Goal: Information Seeking & Learning: Find specific fact

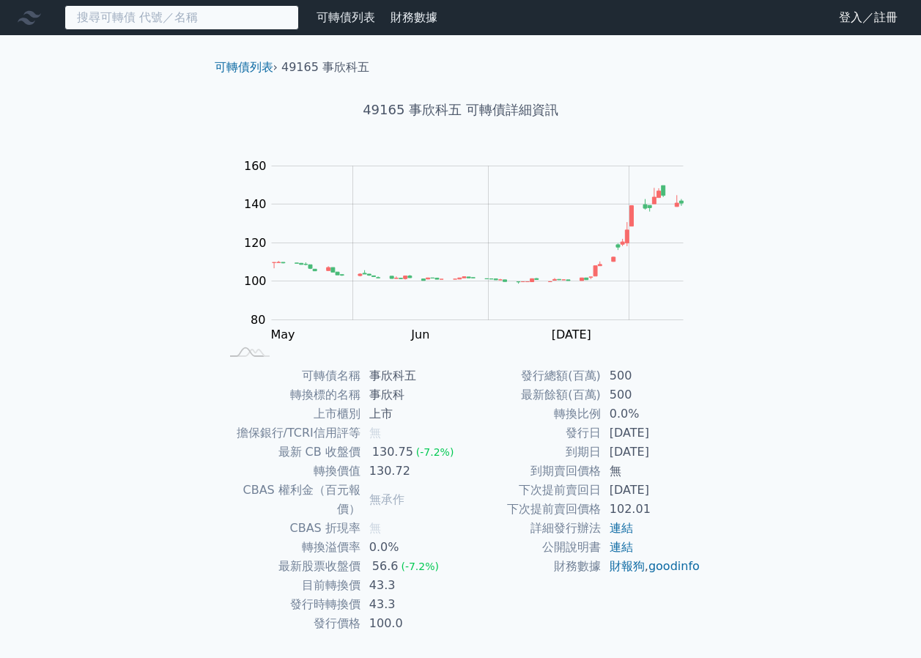
click at [176, 26] on input at bounding box center [181, 17] width 235 height 25
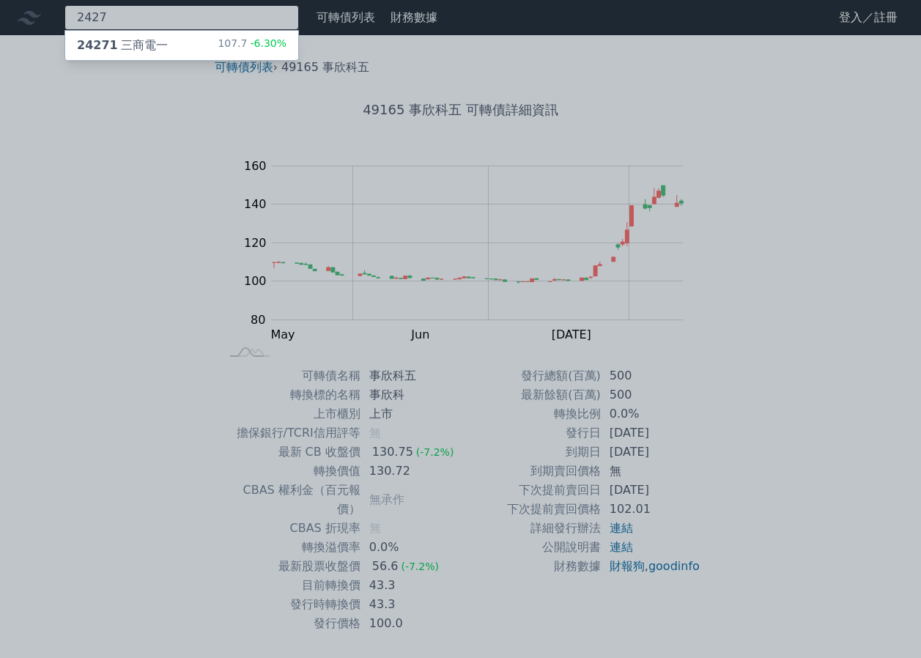
type input "2427"
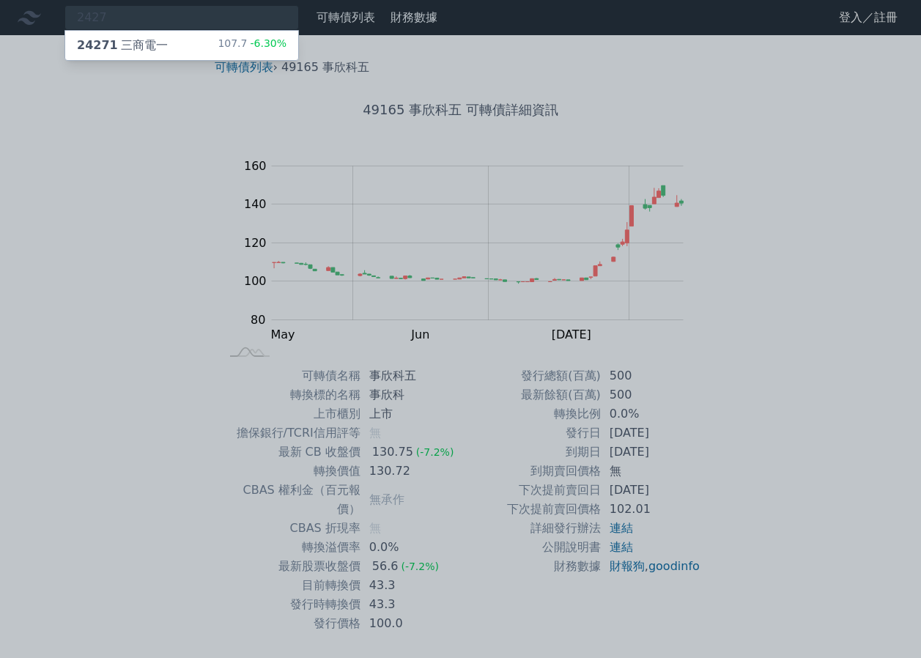
click at [224, 41] on div "107.7 -6.30%" at bounding box center [252, 46] width 69 height 18
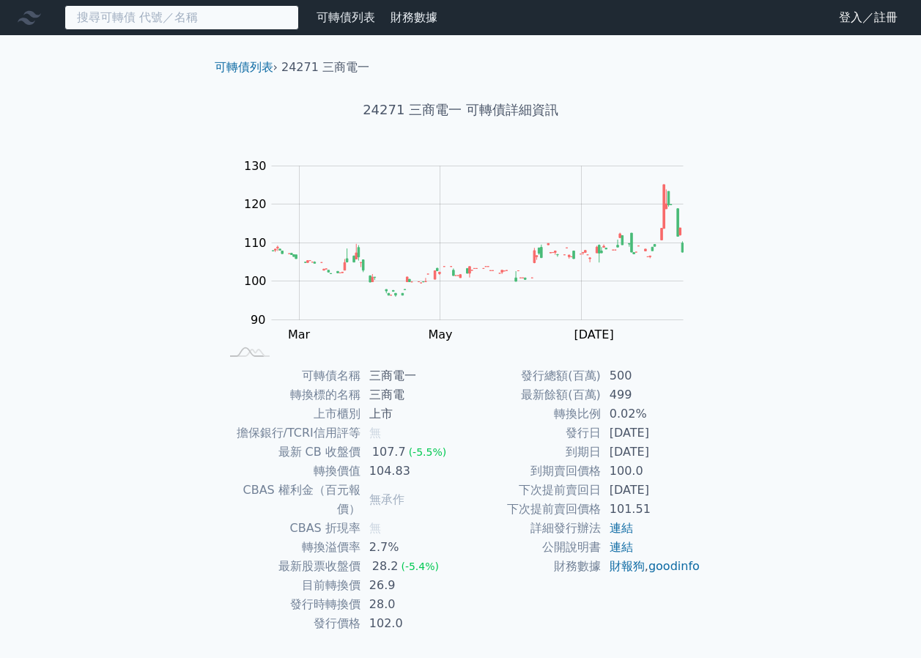
click at [178, 20] on input at bounding box center [181, 17] width 235 height 25
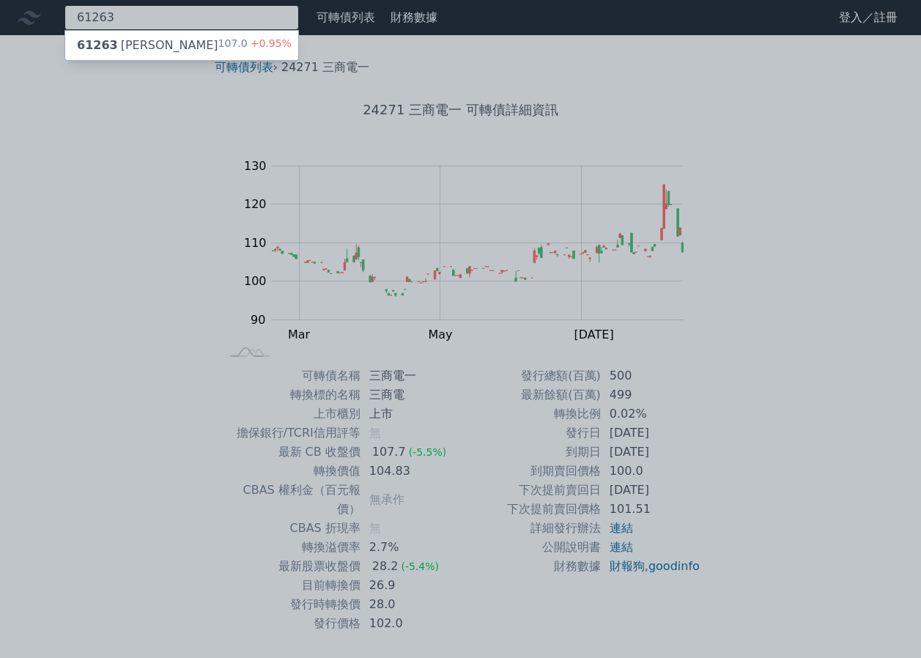
type input "61263"
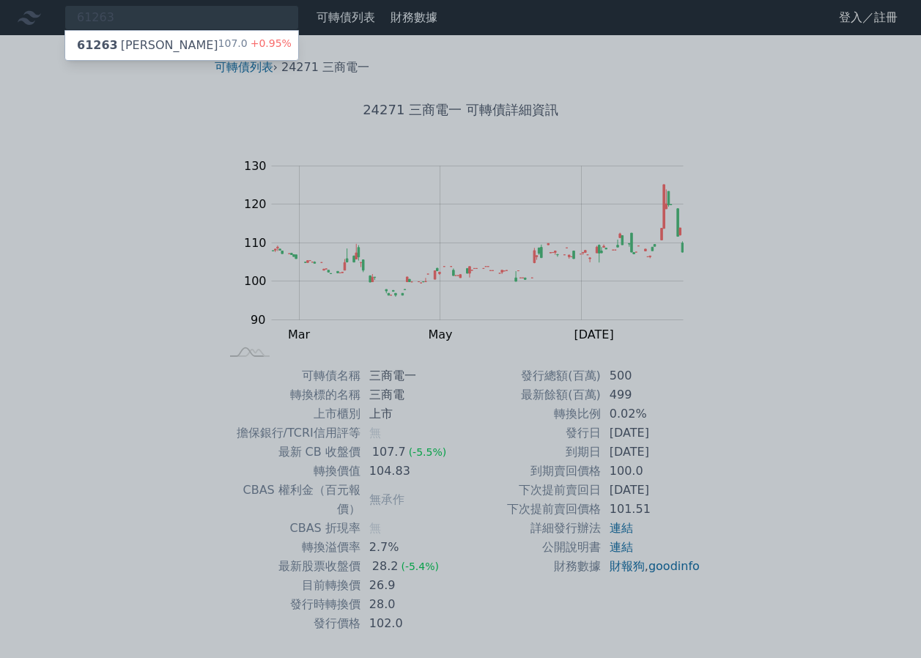
click at [262, 40] on span "+0.95%" at bounding box center [270, 43] width 44 height 12
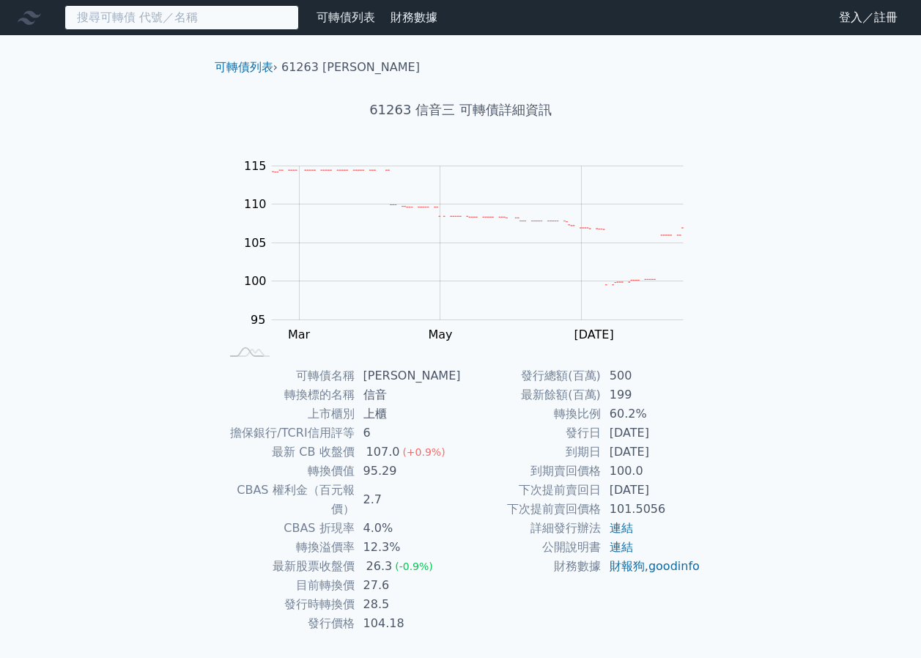
click at [249, 20] on input at bounding box center [181, 17] width 235 height 25
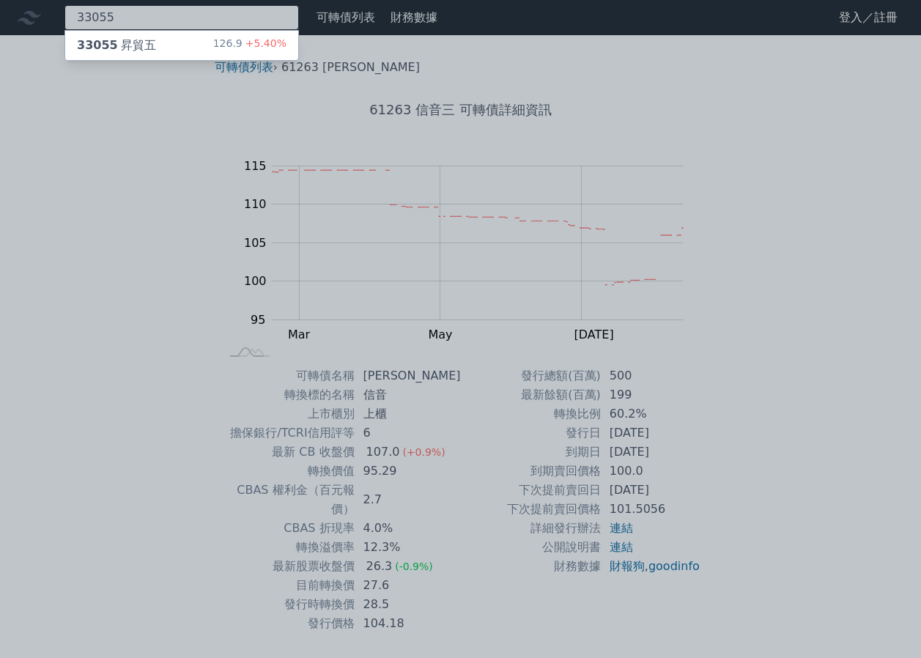
type input "33055"
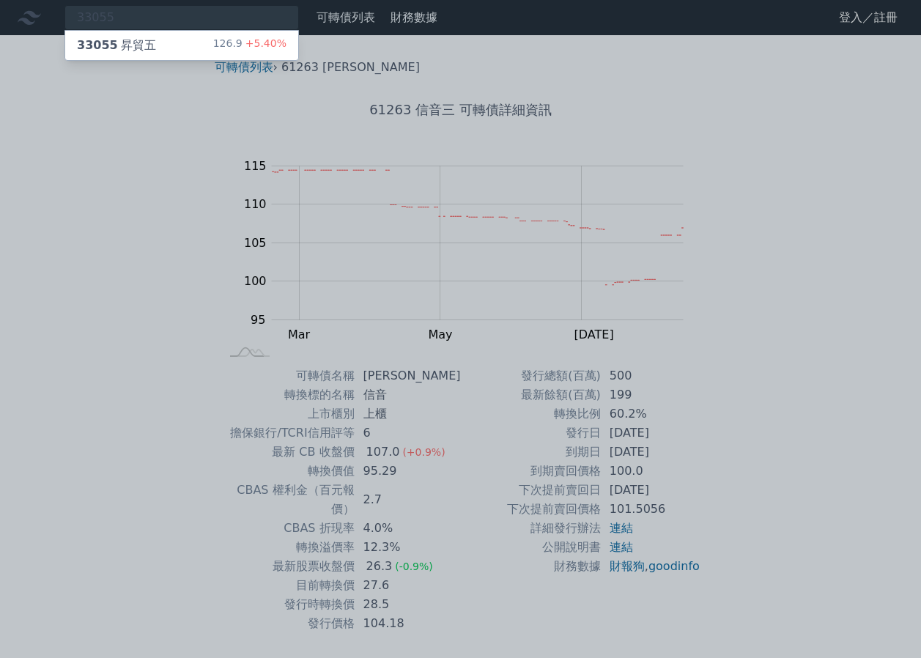
click at [262, 45] on span "+5.40%" at bounding box center [265, 43] width 44 height 12
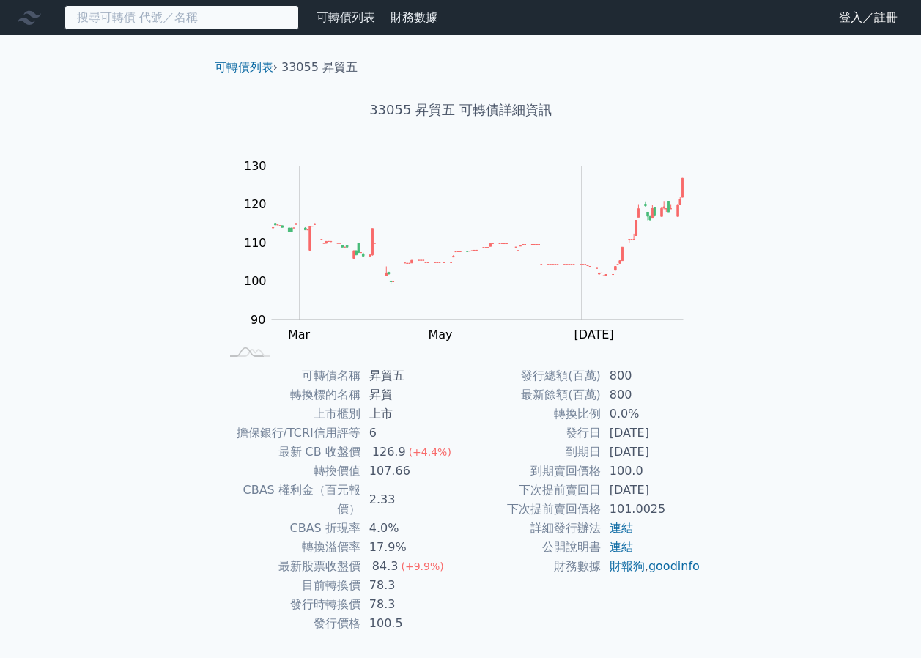
click at [240, 16] on input at bounding box center [181, 17] width 235 height 25
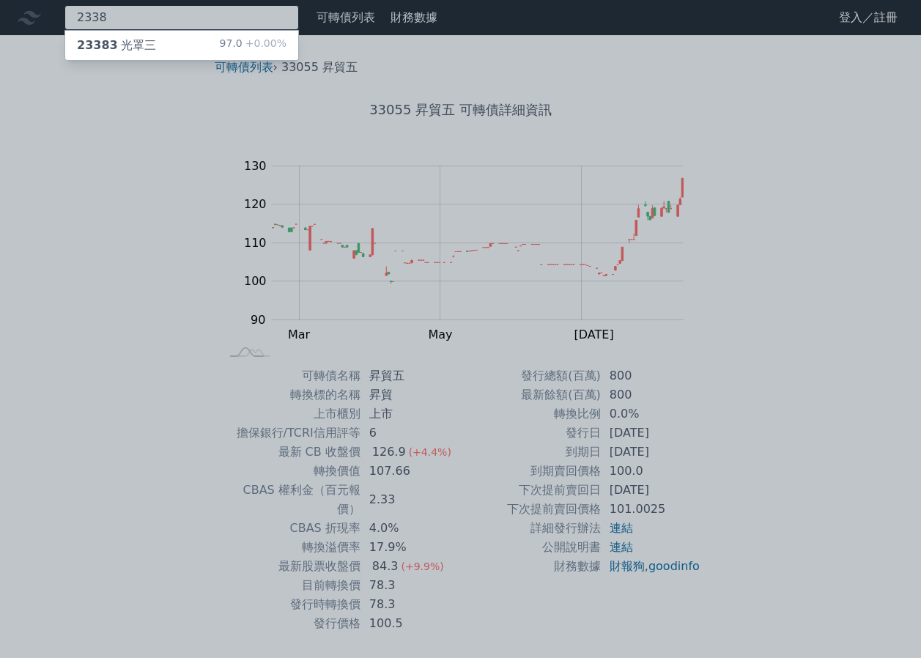
type input "2338"
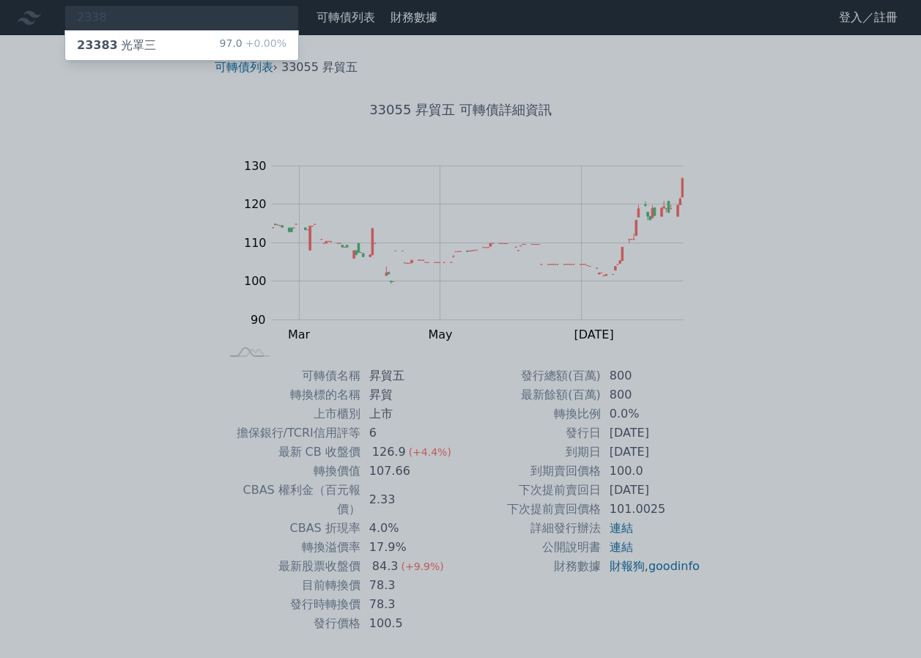
click at [272, 40] on span "+0.00%" at bounding box center [265, 43] width 44 height 12
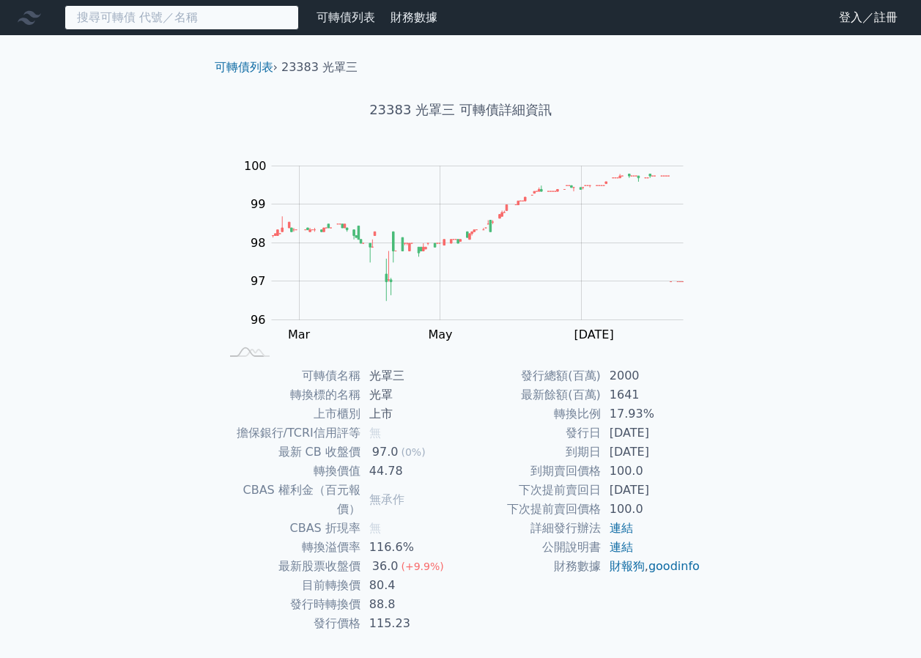
click at [210, 20] on input at bounding box center [181, 17] width 235 height 25
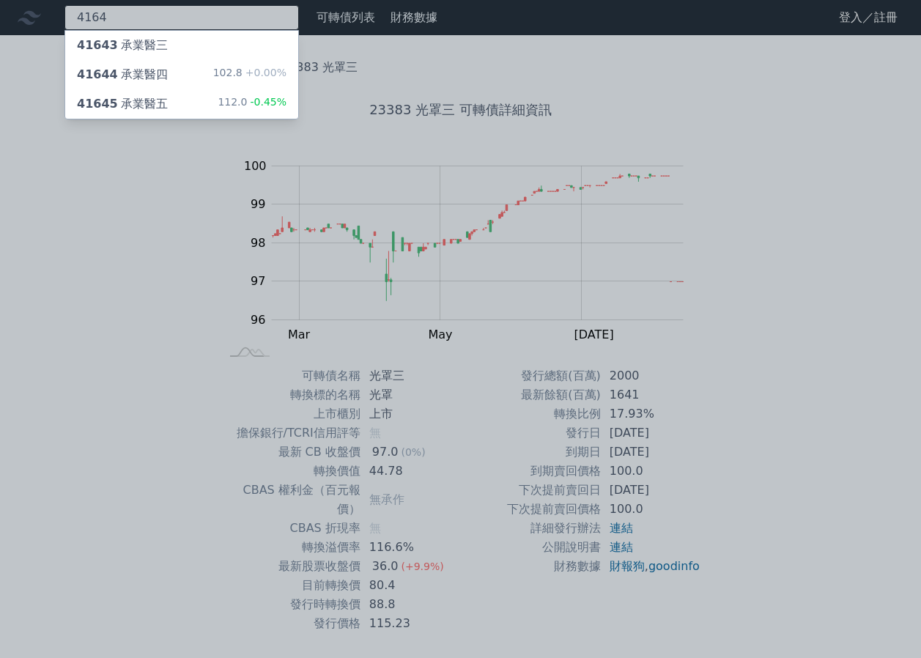
type input "4164"
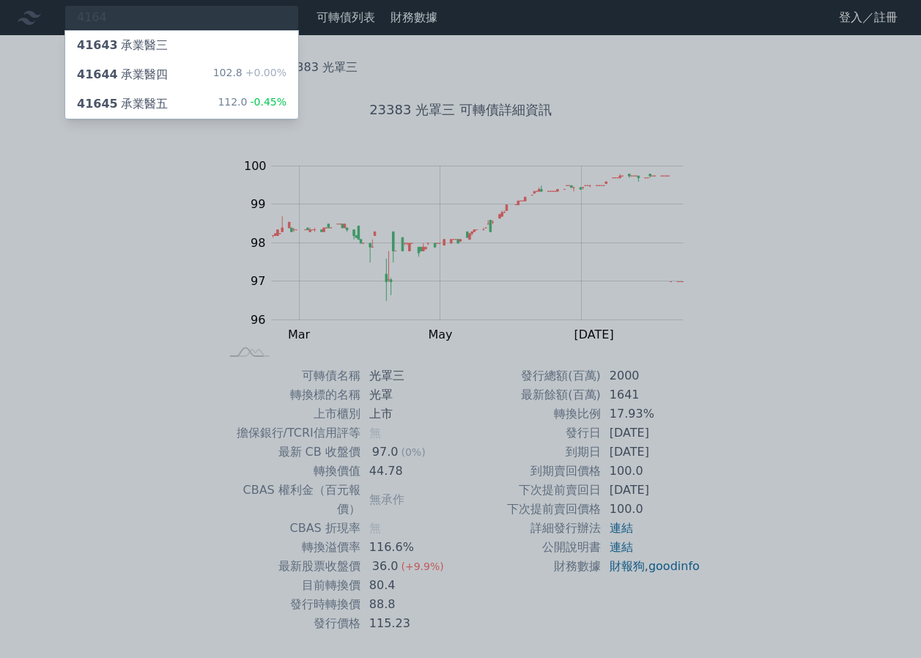
click at [232, 67] on div "102.8 +0.00%" at bounding box center [249, 75] width 73 height 18
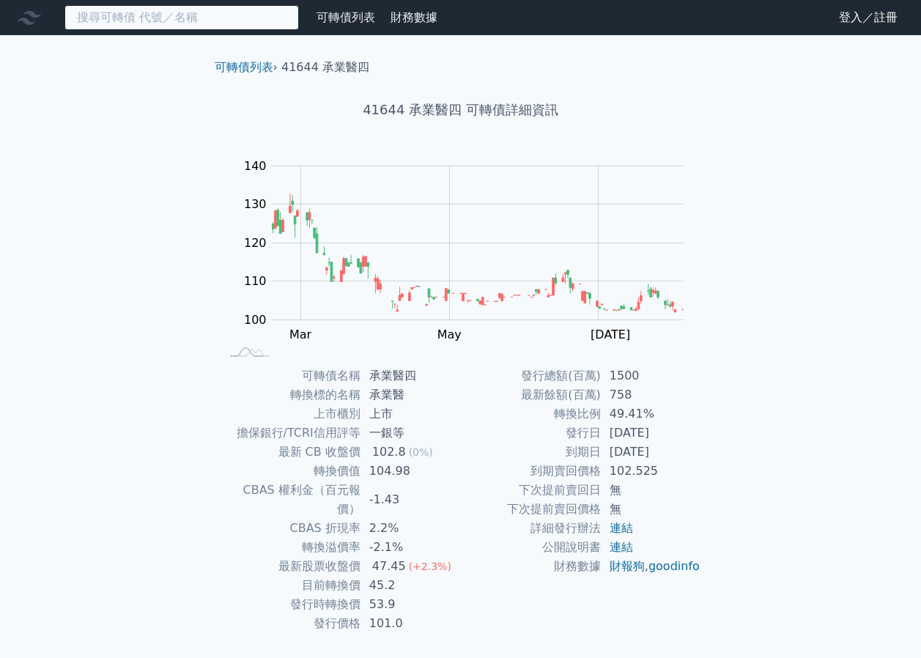
click at [207, 15] on input at bounding box center [181, 17] width 235 height 25
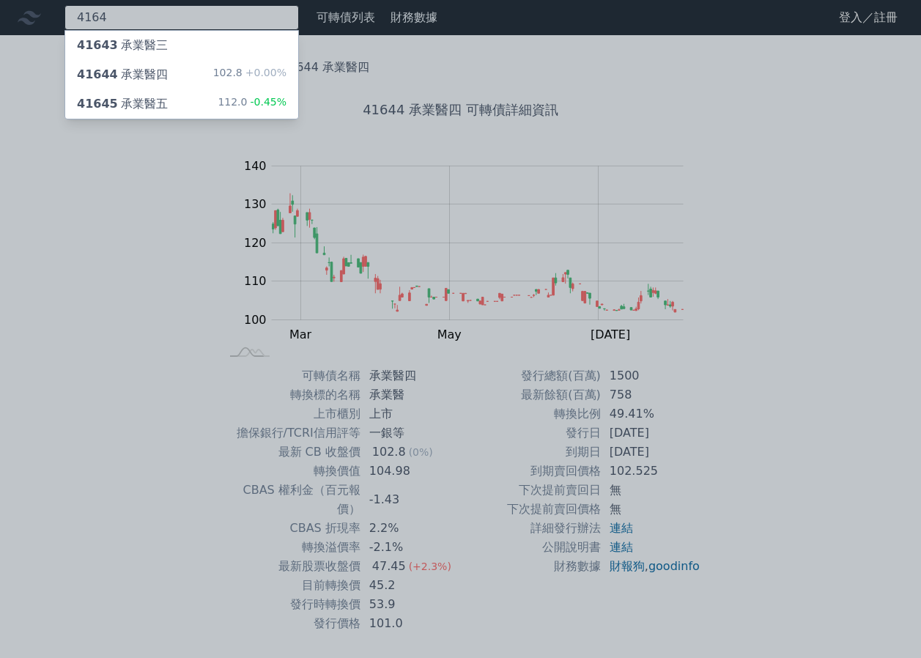
type input "4164"
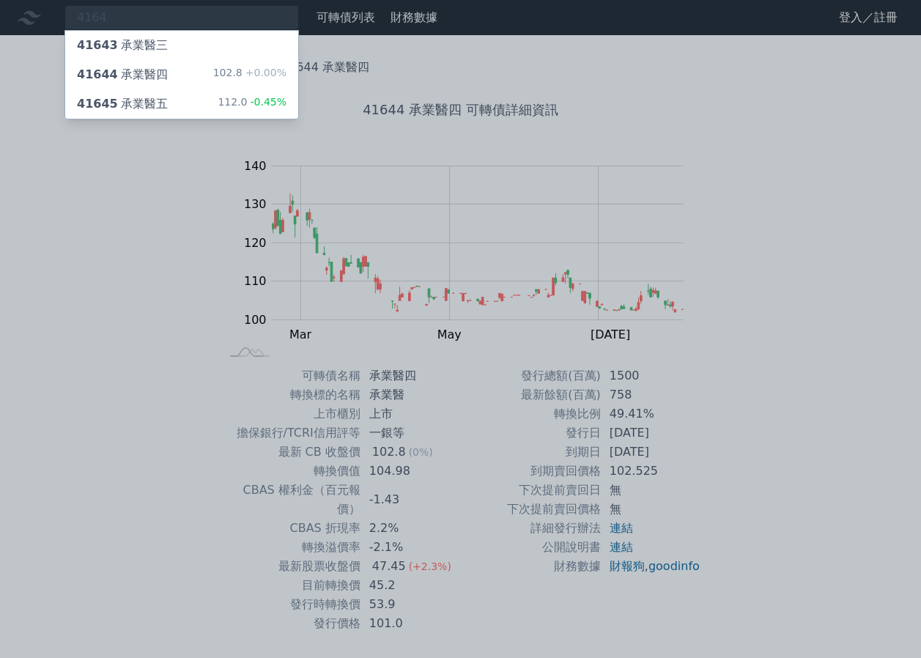
click at [241, 97] on div "112.0 -0.45%" at bounding box center [252, 104] width 69 height 18
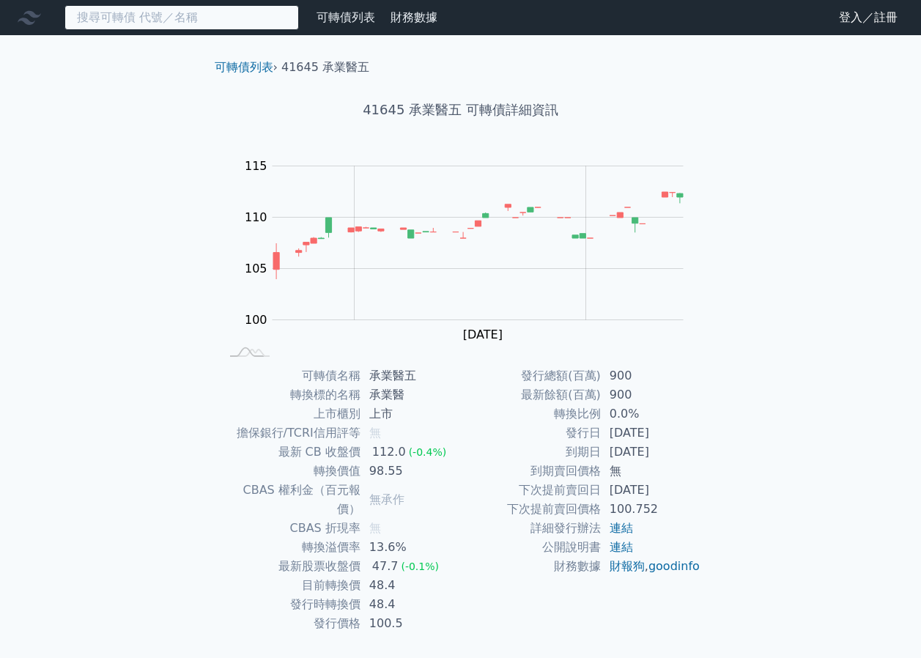
click at [243, 13] on input at bounding box center [181, 17] width 235 height 25
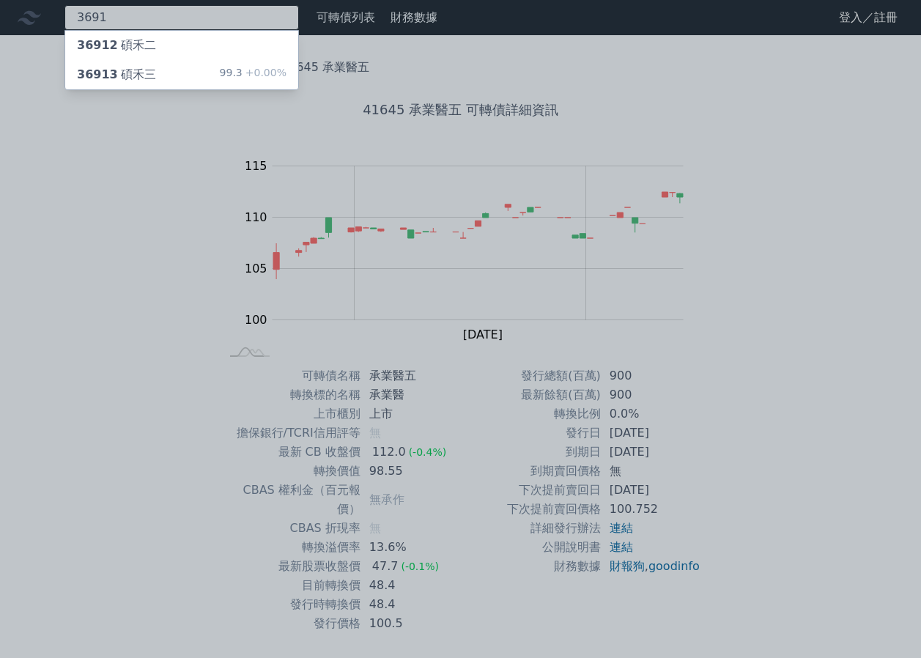
type input "3691"
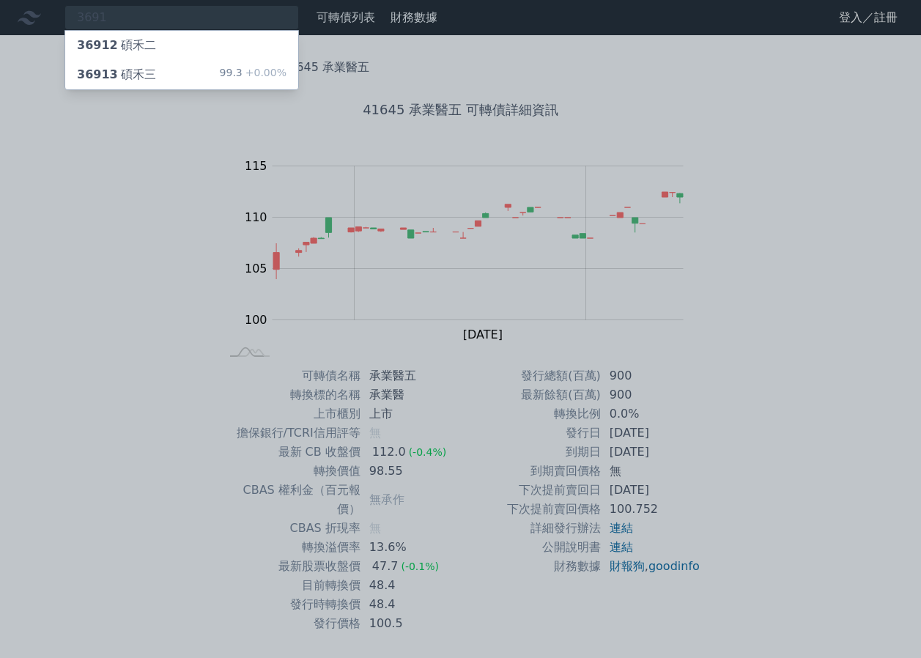
click at [261, 70] on span "+0.00%" at bounding box center [265, 73] width 44 height 12
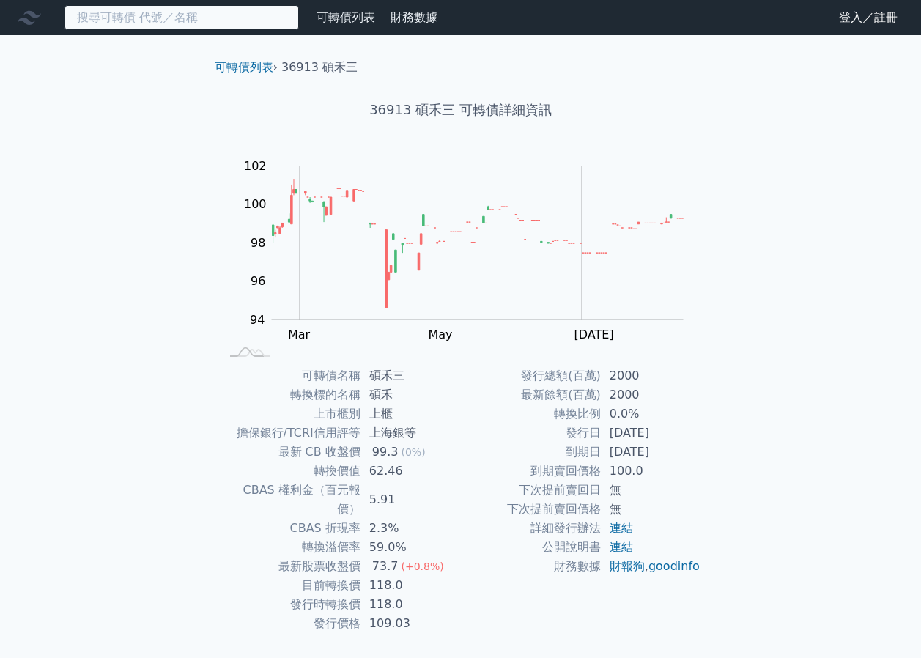
click at [211, 16] on input at bounding box center [181, 17] width 235 height 25
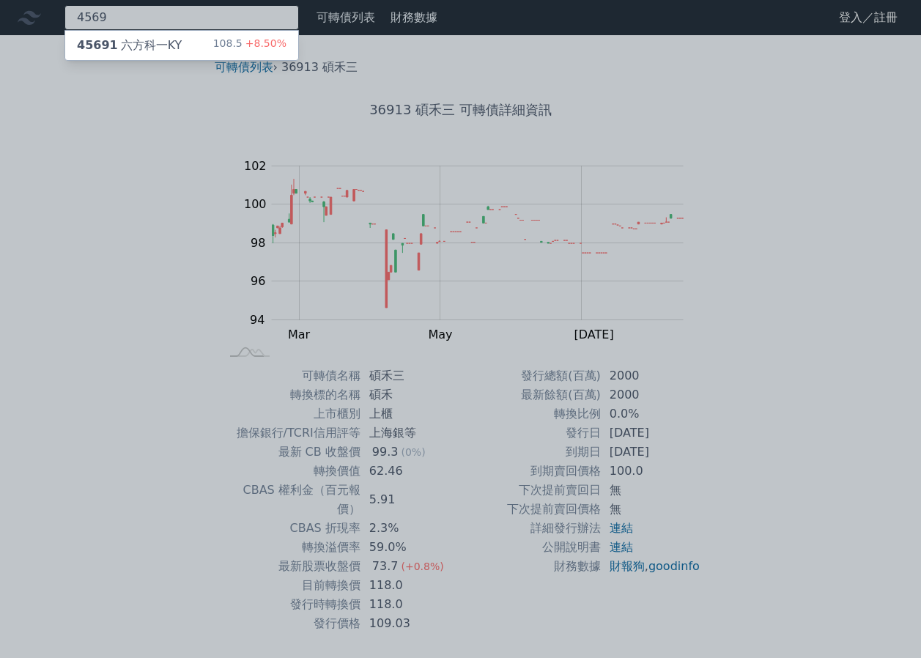
type input "4569"
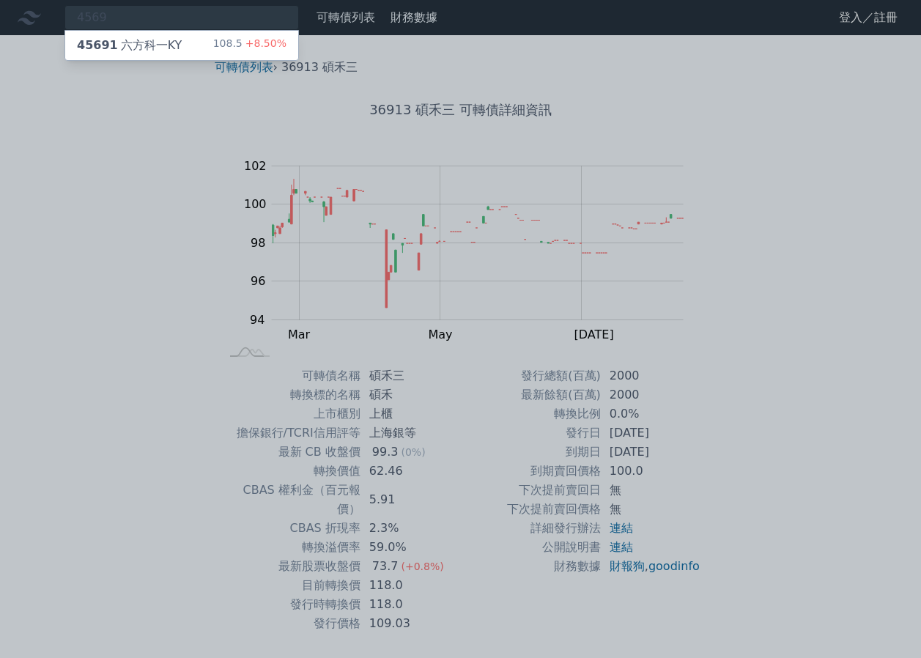
click at [252, 38] on span "+8.50%" at bounding box center [265, 43] width 44 height 12
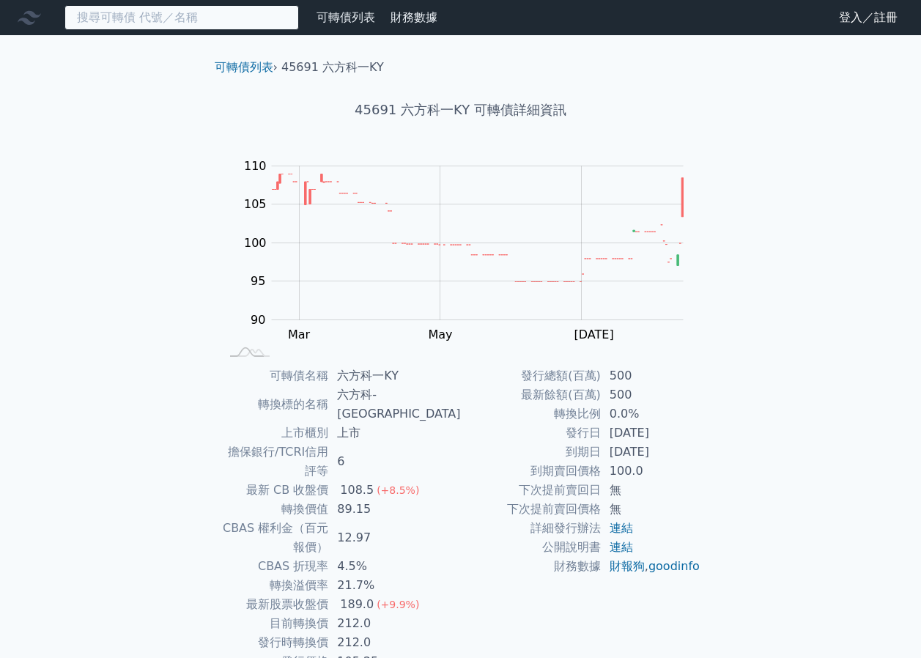
click at [290, 20] on input at bounding box center [181, 17] width 235 height 25
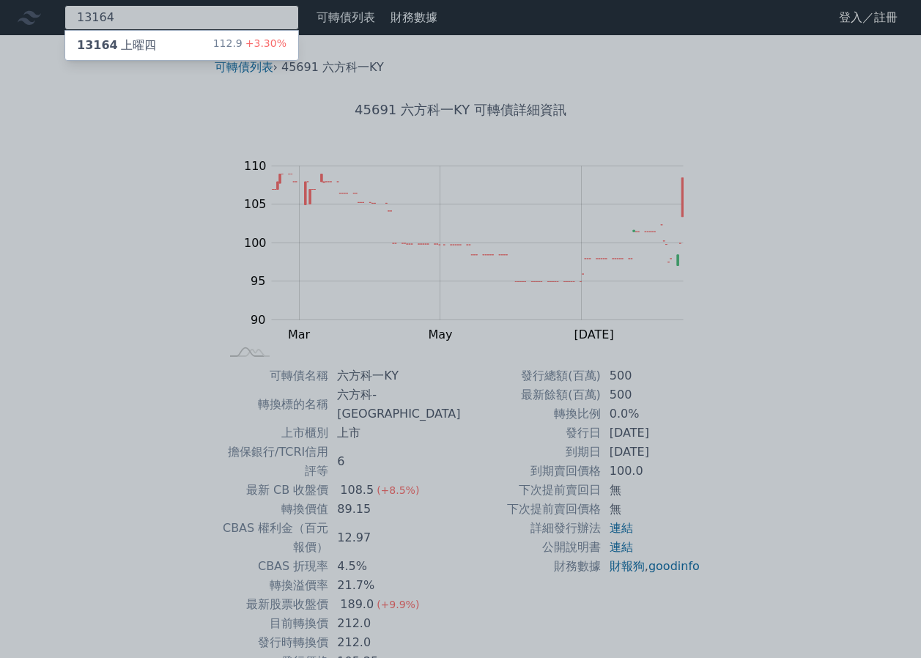
type input "13164"
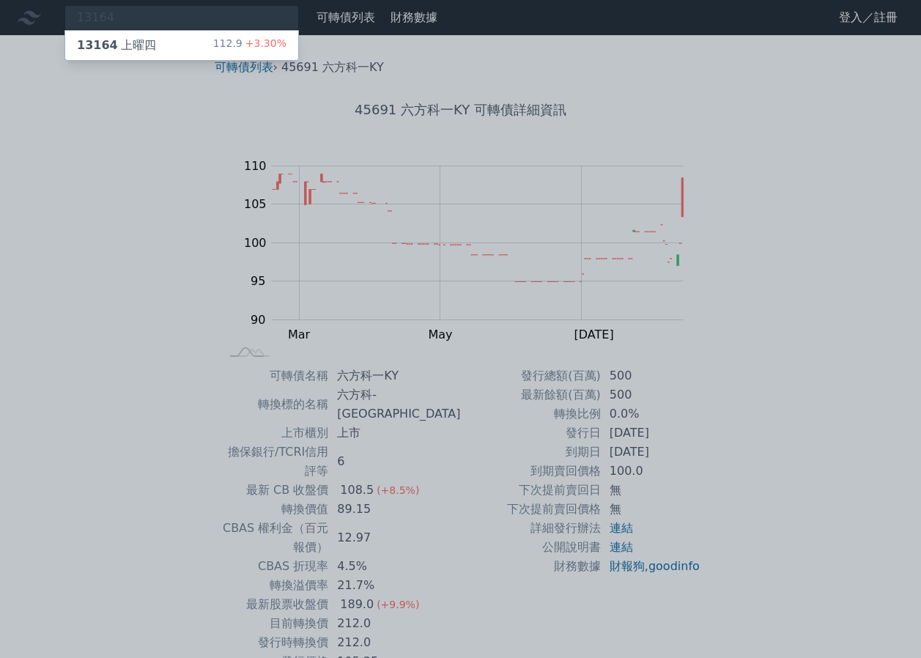
click at [289, 37] on div "13164 上曜四 112.9 +3.30%" at bounding box center [181, 45] width 233 height 29
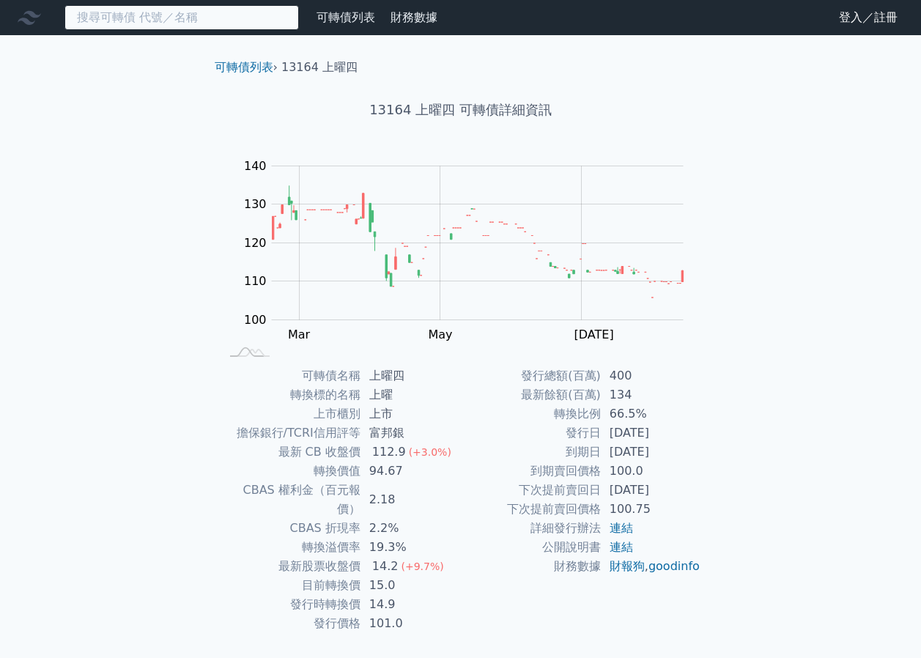
click at [202, 20] on input at bounding box center [181, 17] width 235 height 25
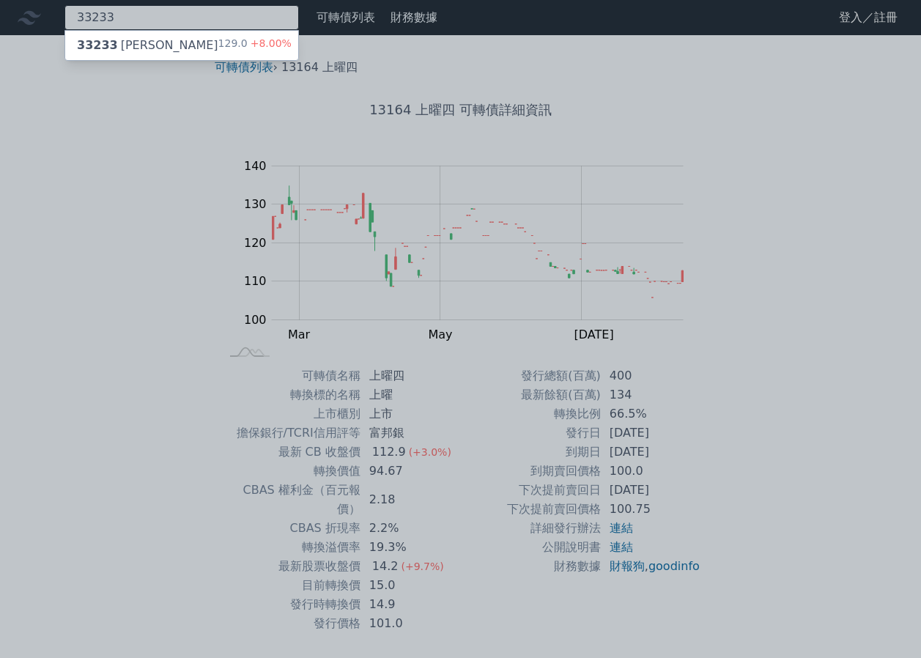
type input "33233"
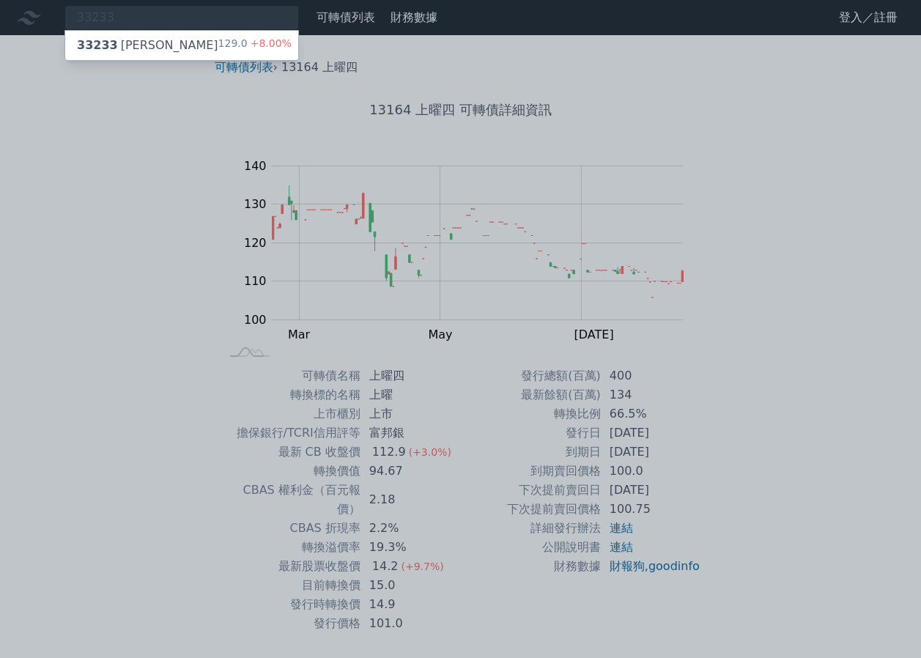
click at [276, 45] on span "+8.00%" at bounding box center [270, 43] width 44 height 12
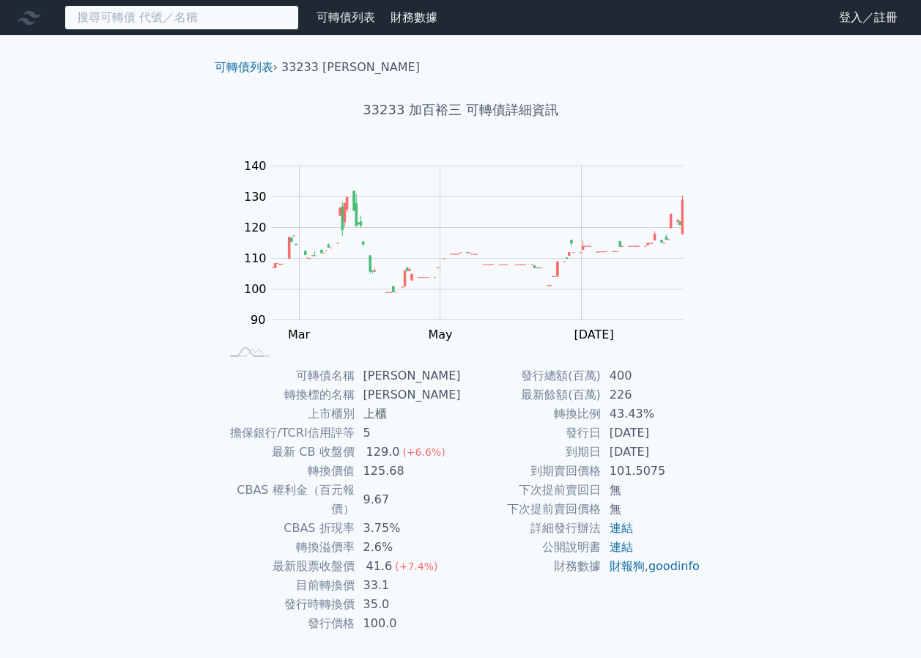
click at [206, 25] on input at bounding box center [181, 17] width 235 height 25
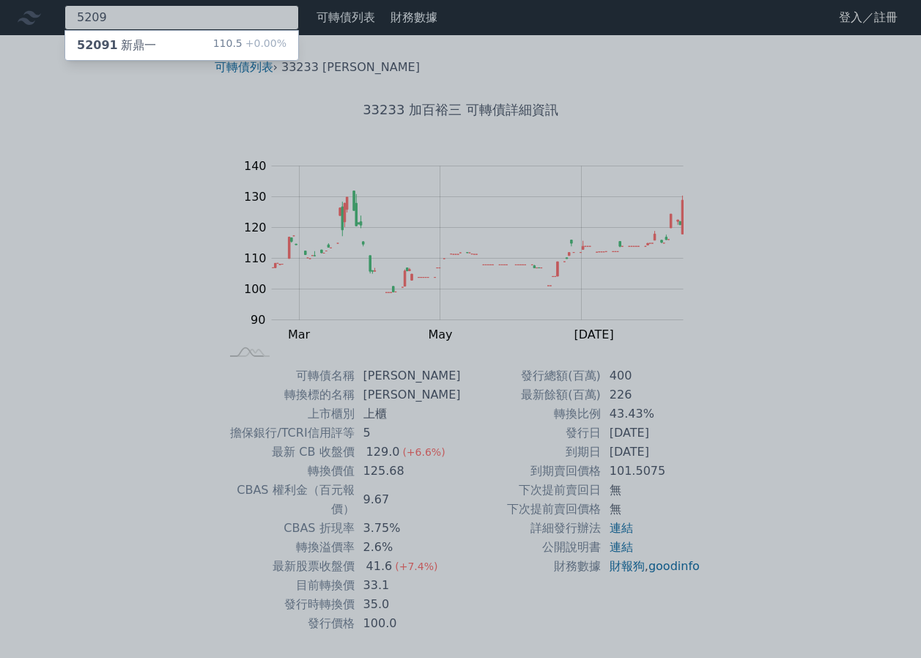
type input "5209"
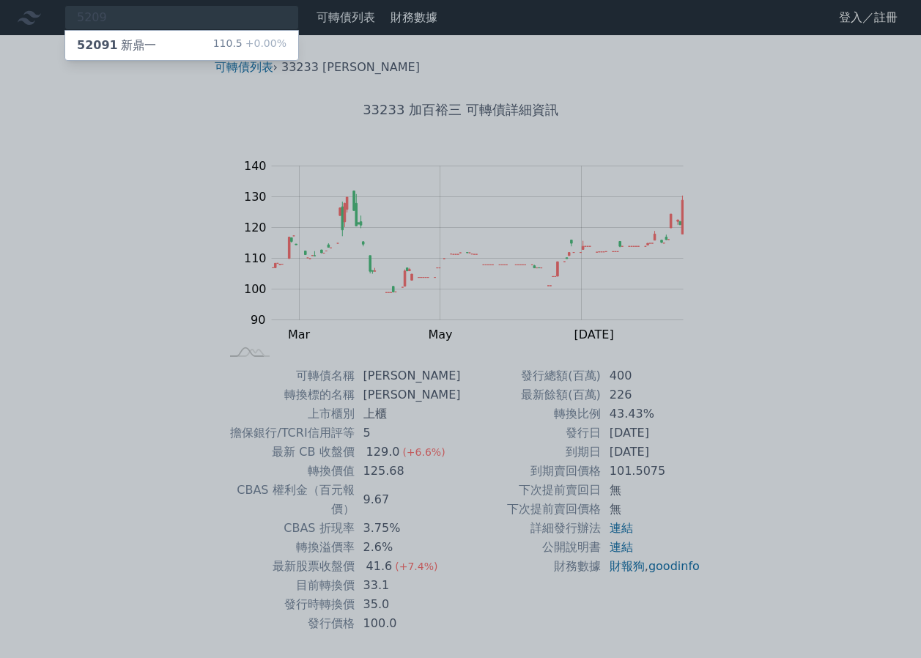
click at [237, 42] on div "110.5 +0.00%" at bounding box center [249, 46] width 73 height 18
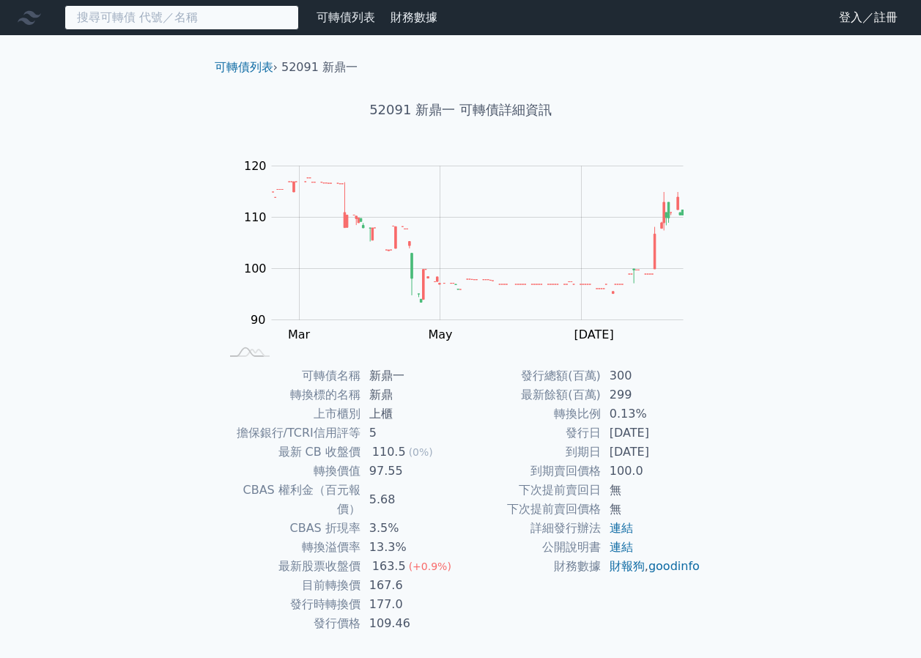
click at [263, 15] on input at bounding box center [181, 17] width 235 height 25
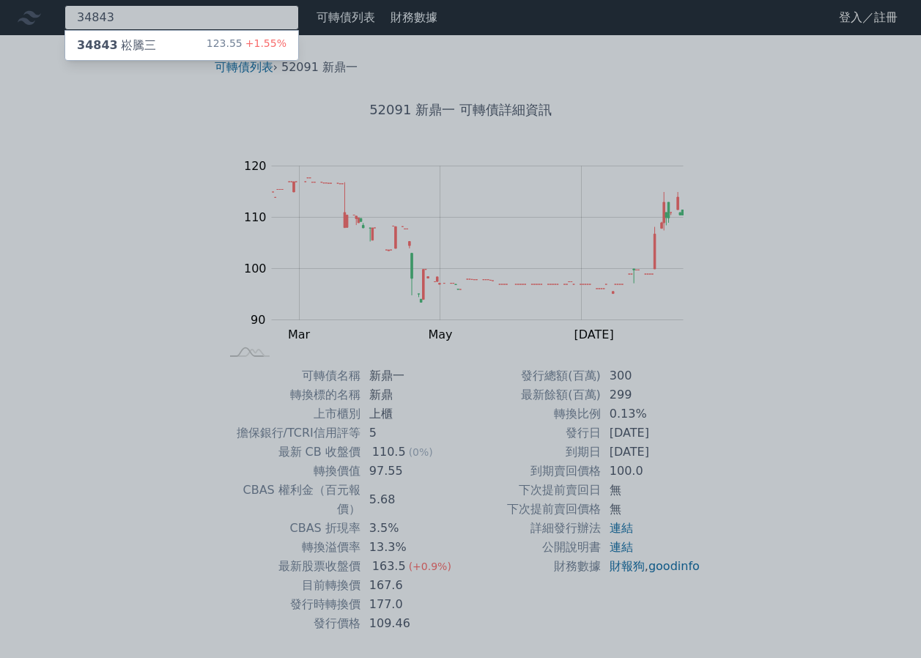
type input "34843"
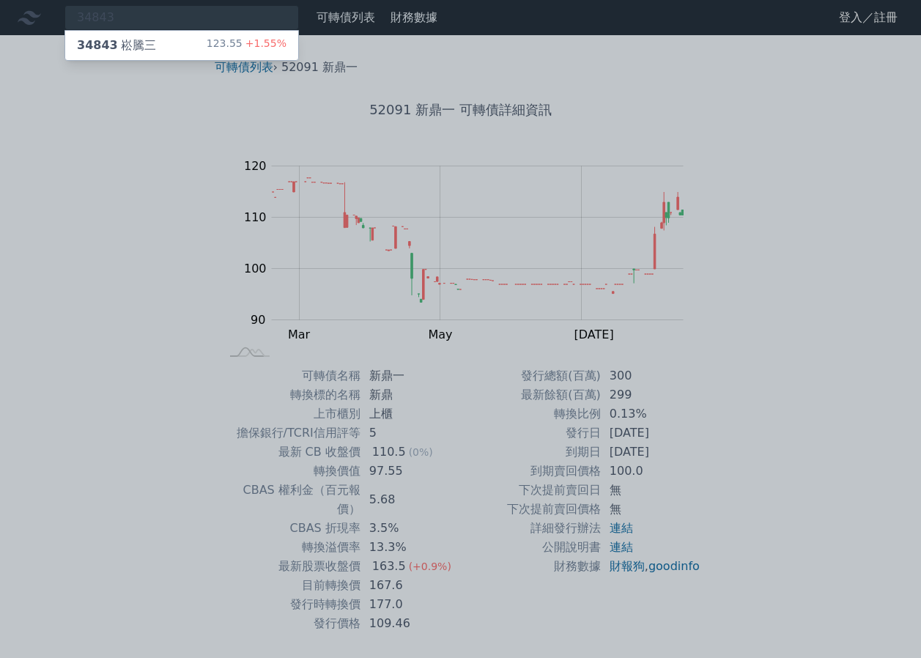
click at [267, 48] on span "+1.55%" at bounding box center [265, 43] width 44 height 12
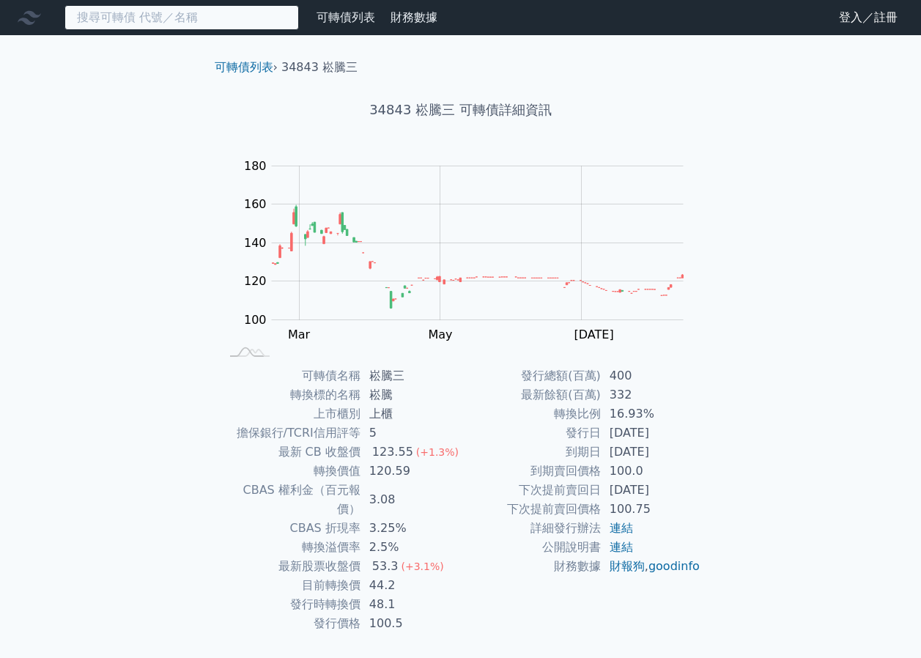
click at [281, 22] on input at bounding box center [181, 17] width 235 height 25
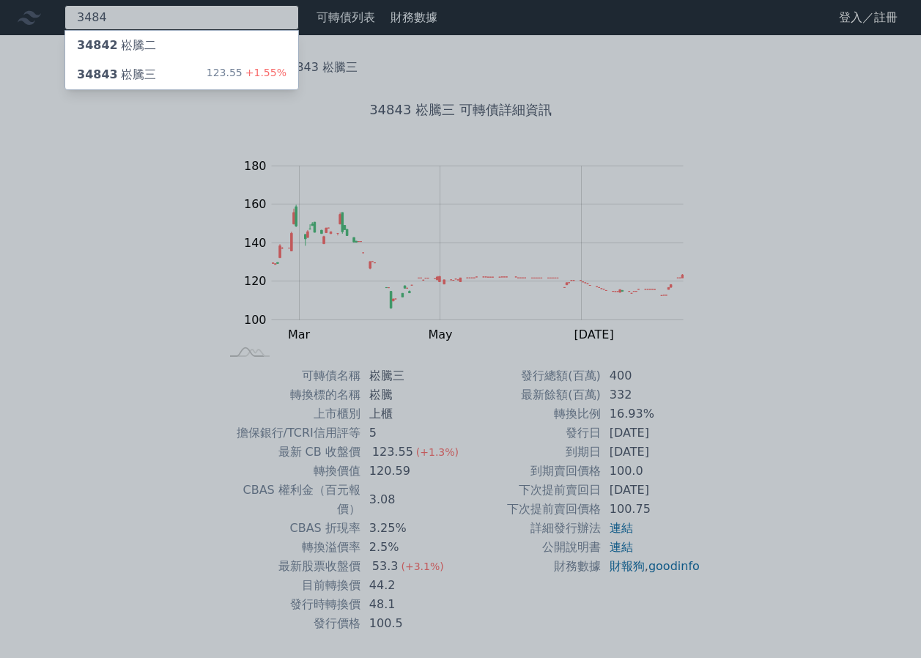
type input "3484"
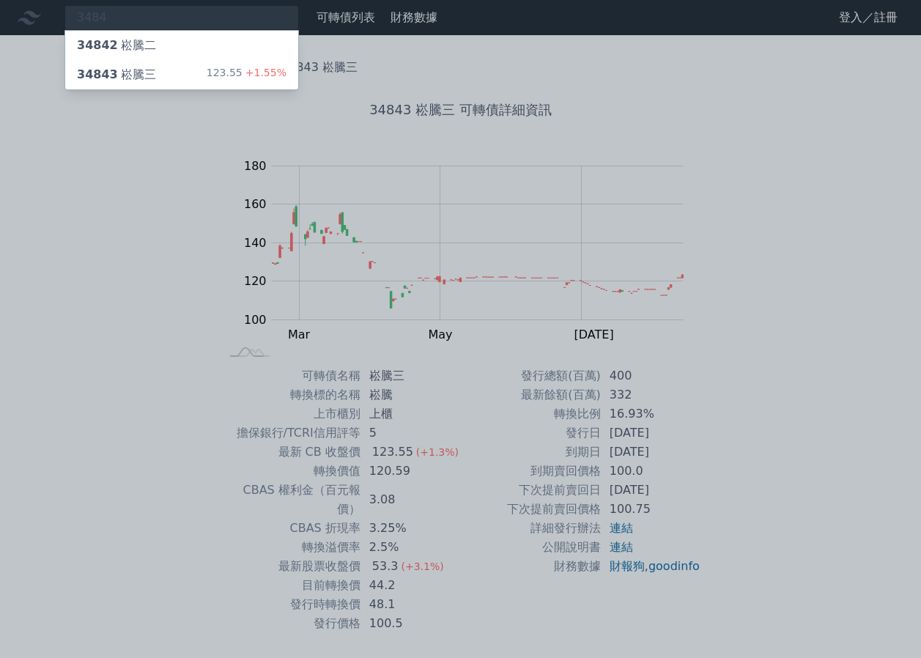
click at [262, 73] on span "+1.55%" at bounding box center [265, 73] width 44 height 12
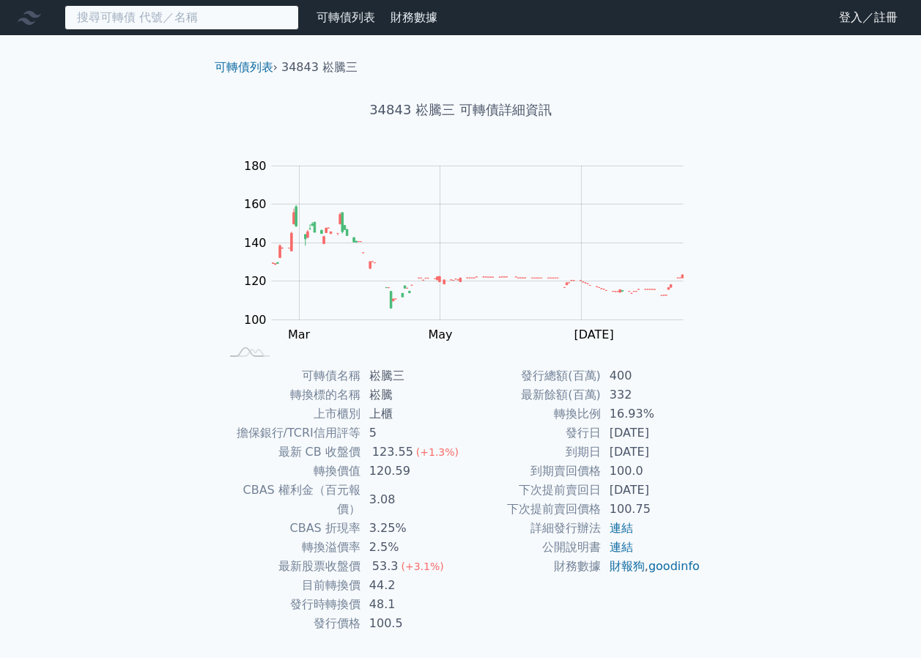
click at [198, 23] on input at bounding box center [181, 17] width 235 height 25
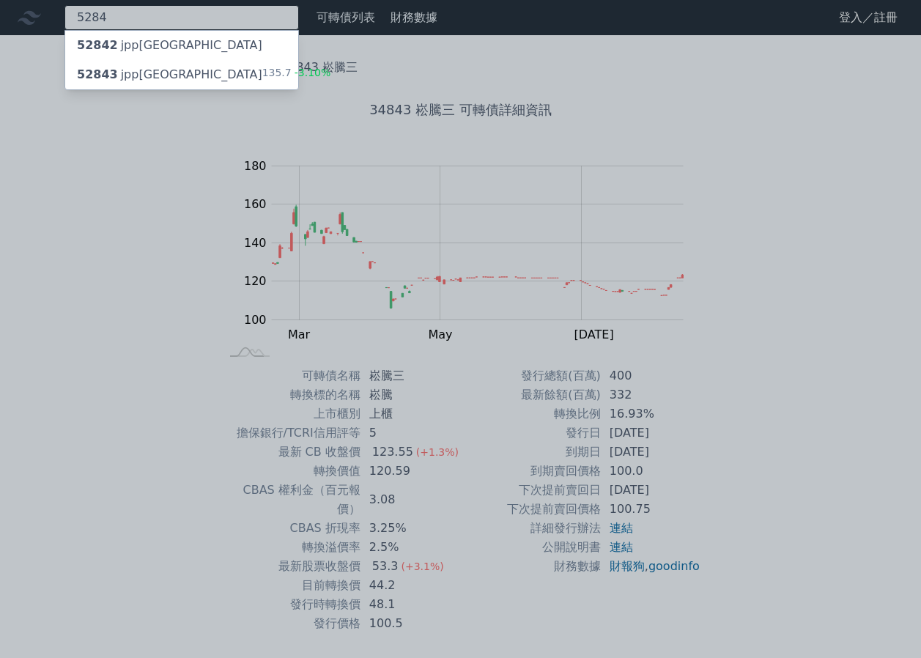
type input "5284"
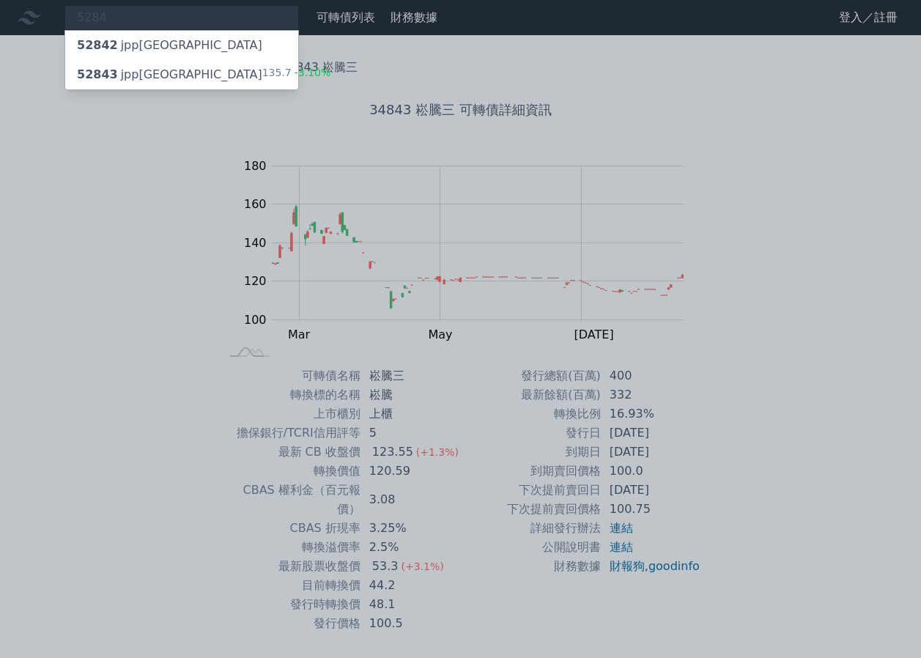
click at [221, 65] on div "52843 jpp三KY 135.7 -3.10%" at bounding box center [181, 74] width 233 height 29
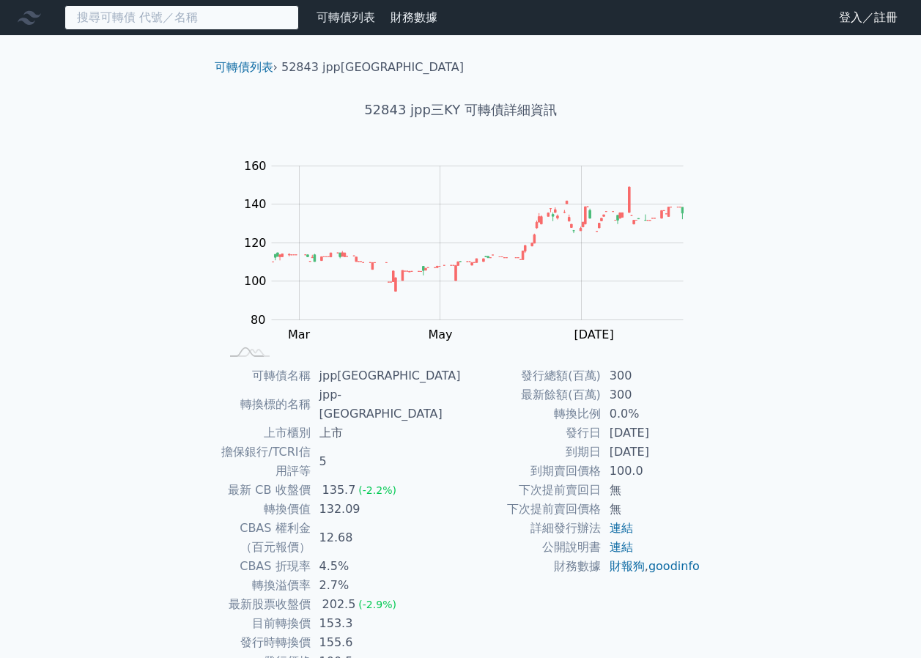
click at [194, 25] on input at bounding box center [181, 17] width 235 height 25
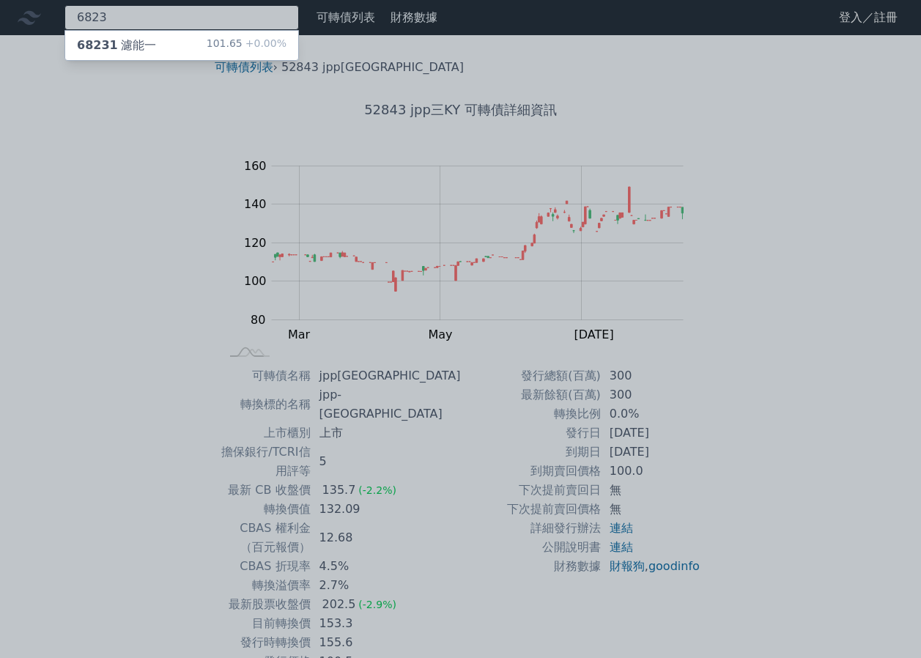
type input "6823"
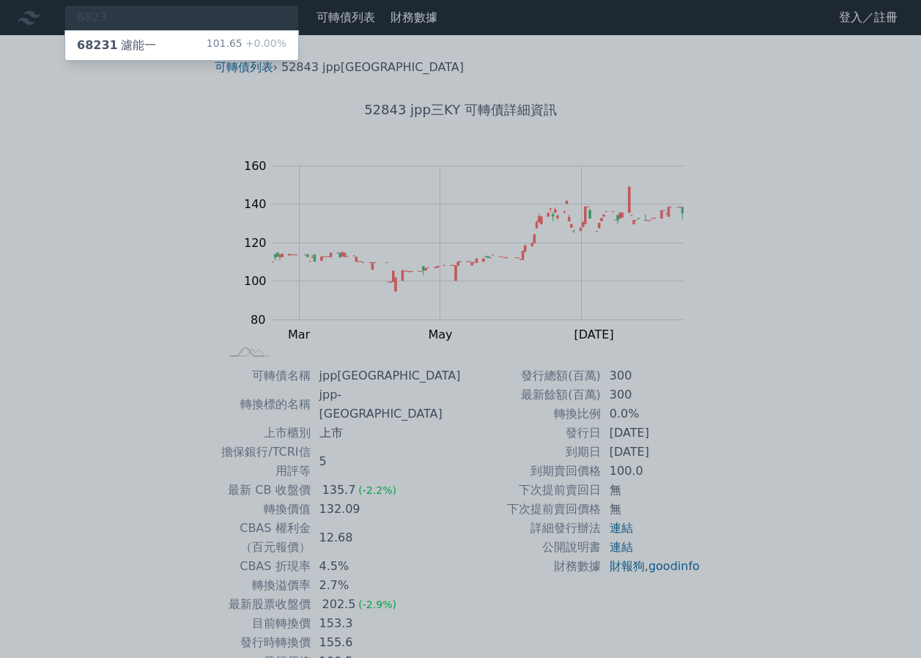
click at [232, 40] on div "101.65 +0.00%" at bounding box center [247, 46] width 80 height 18
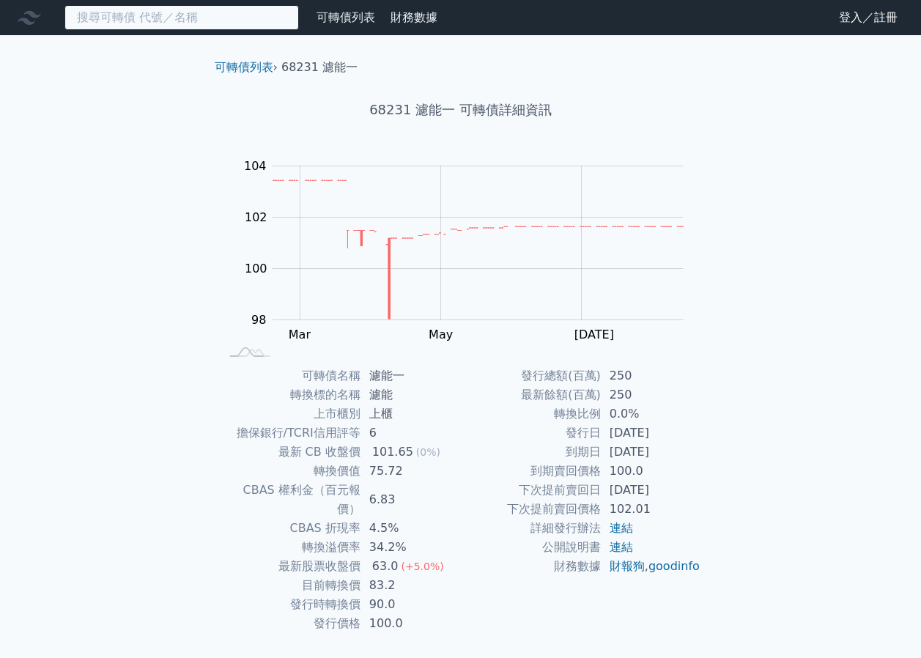
click at [256, 27] on input at bounding box center [181, 17] width 235 height 25
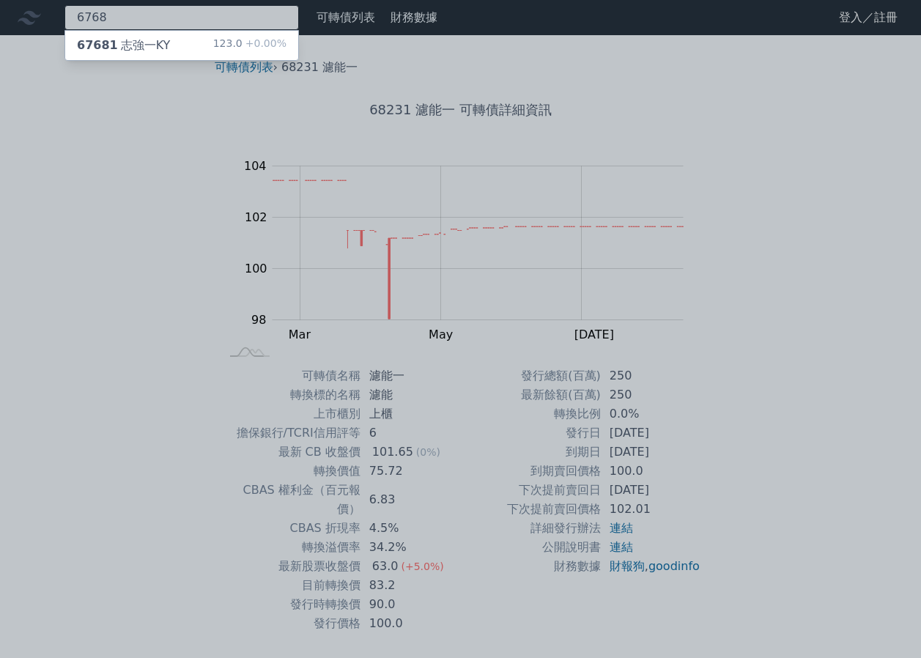
type input "6768"
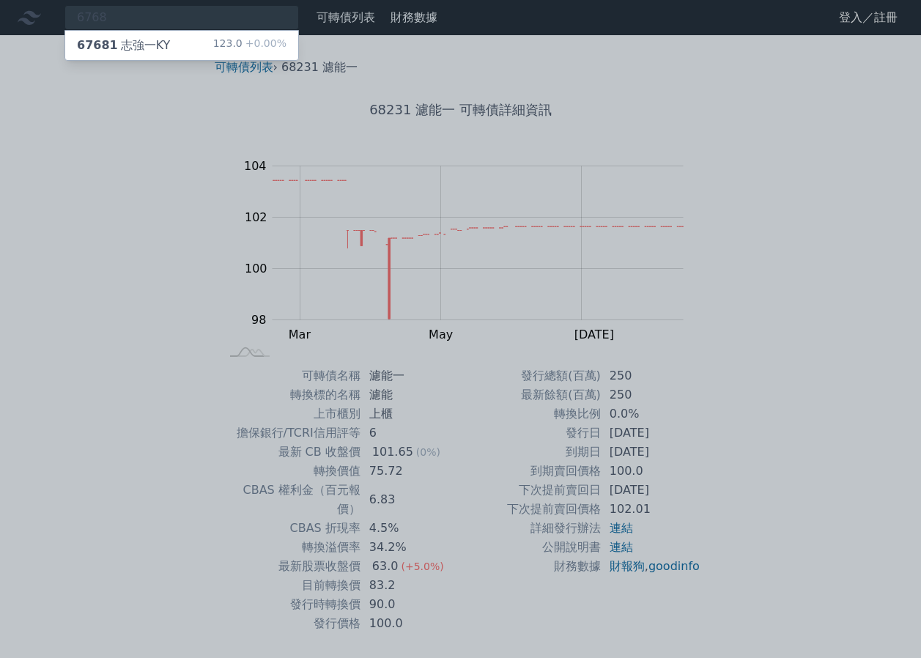
click at [269, 37] on span "+0.00%" at bounding box center [265, 43] width 44 height 12
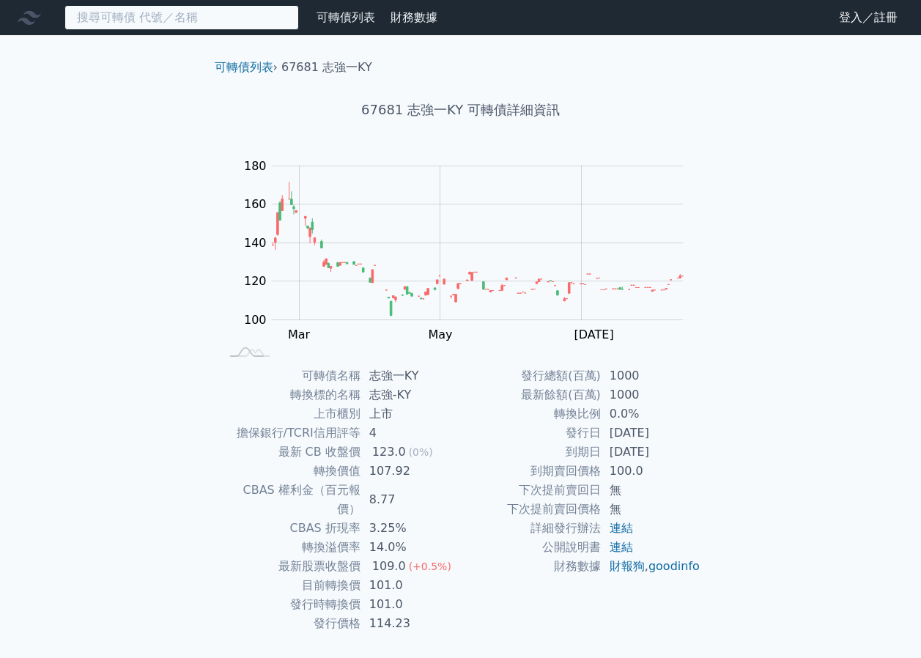
click at [265, 23] on input at bounding box center [181, 17] width 235 height 25
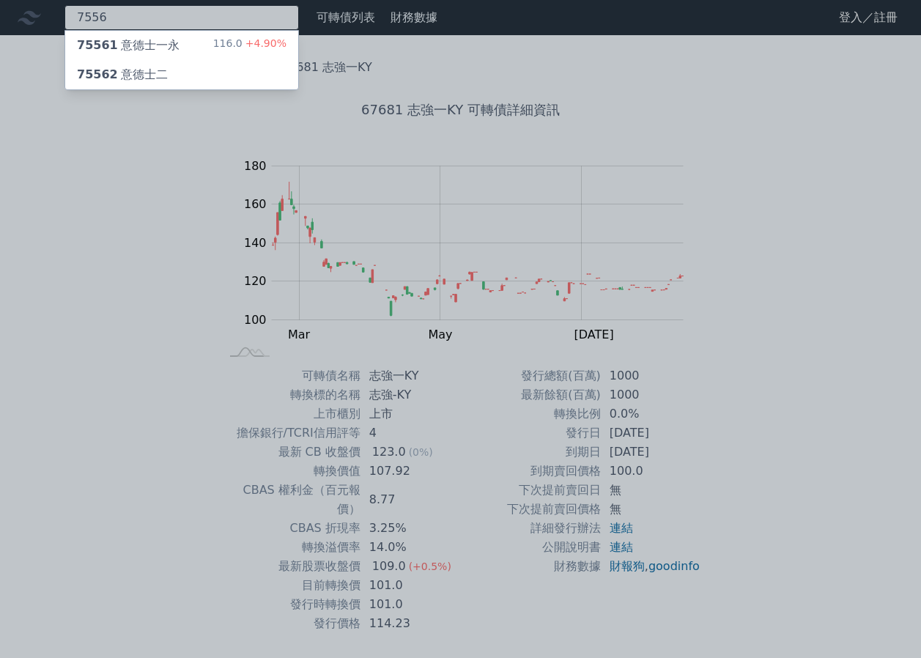
type input "7556"
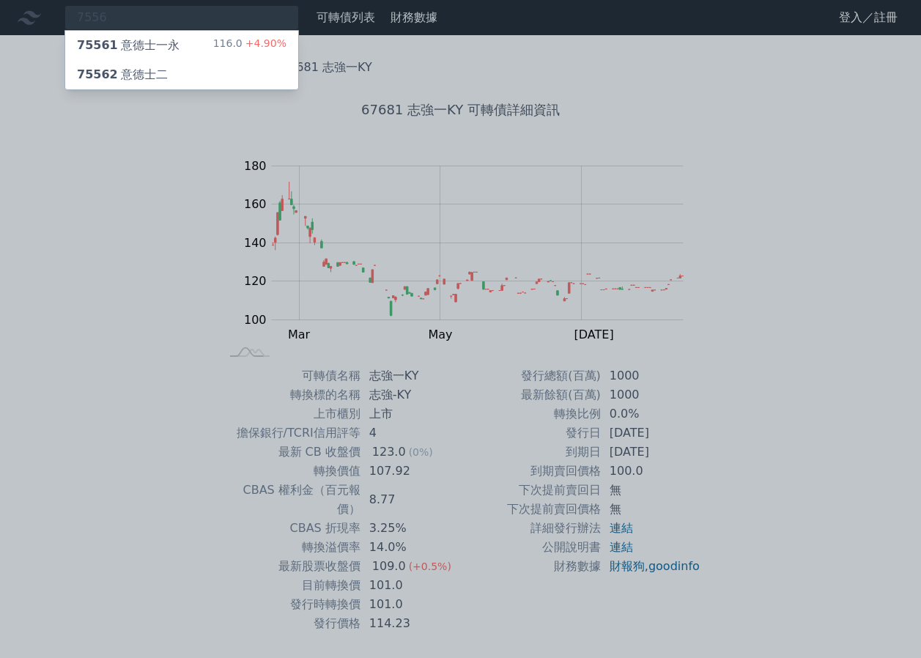
click at [273, 45] on span "+4.90%" at bounding box center [265, 43] width 44 height 12
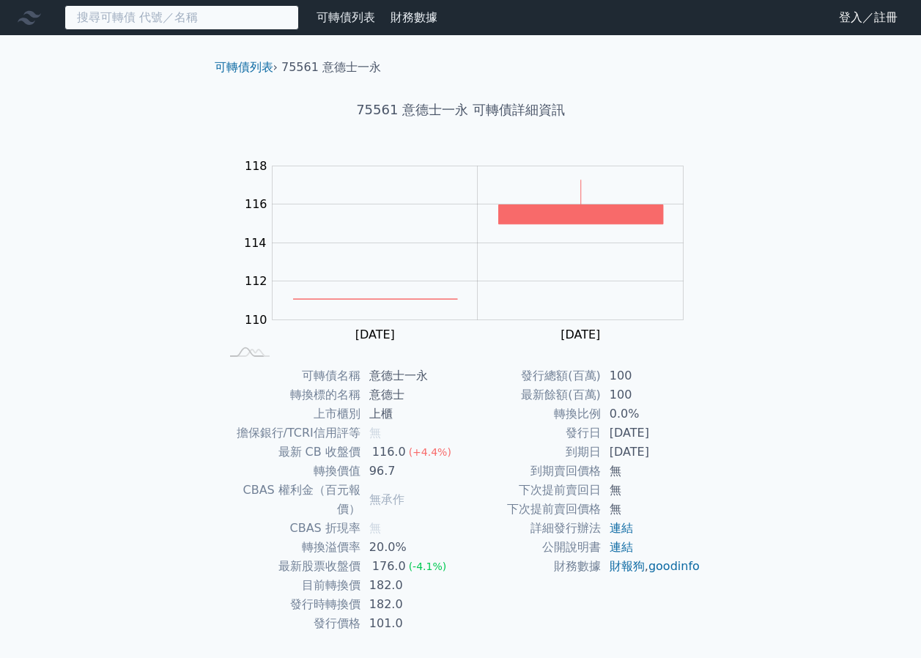
click at [207, 21] on input at bounding box center [181, 17] width 235 height 25
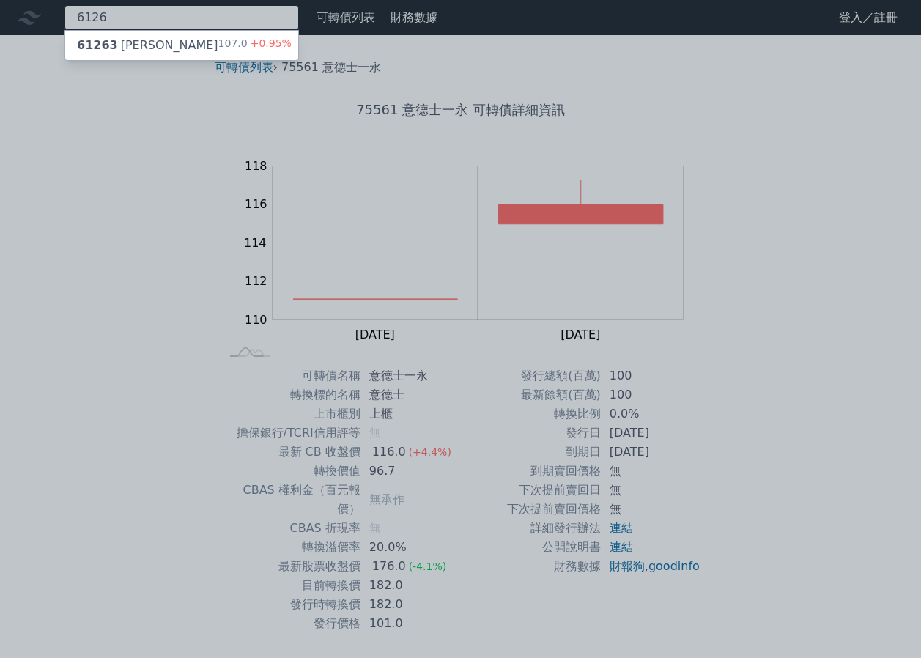
type input "6126"
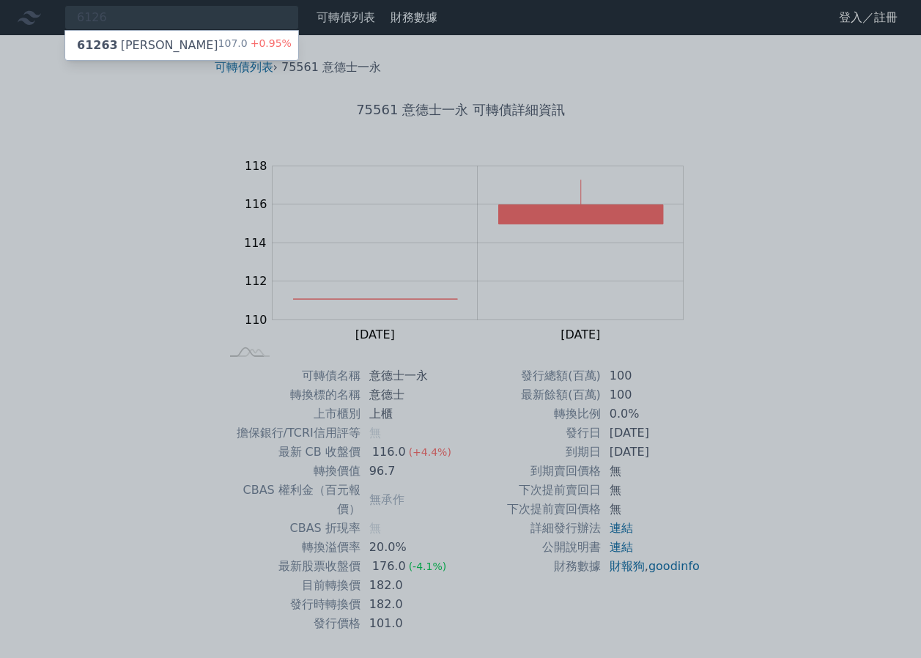
click at [235, 42] on div "107.0 +0.95%" at bounding box center [254, 46] width 73 height 18
